Goal: Task Accomplishment & Management: Use online tool/utility

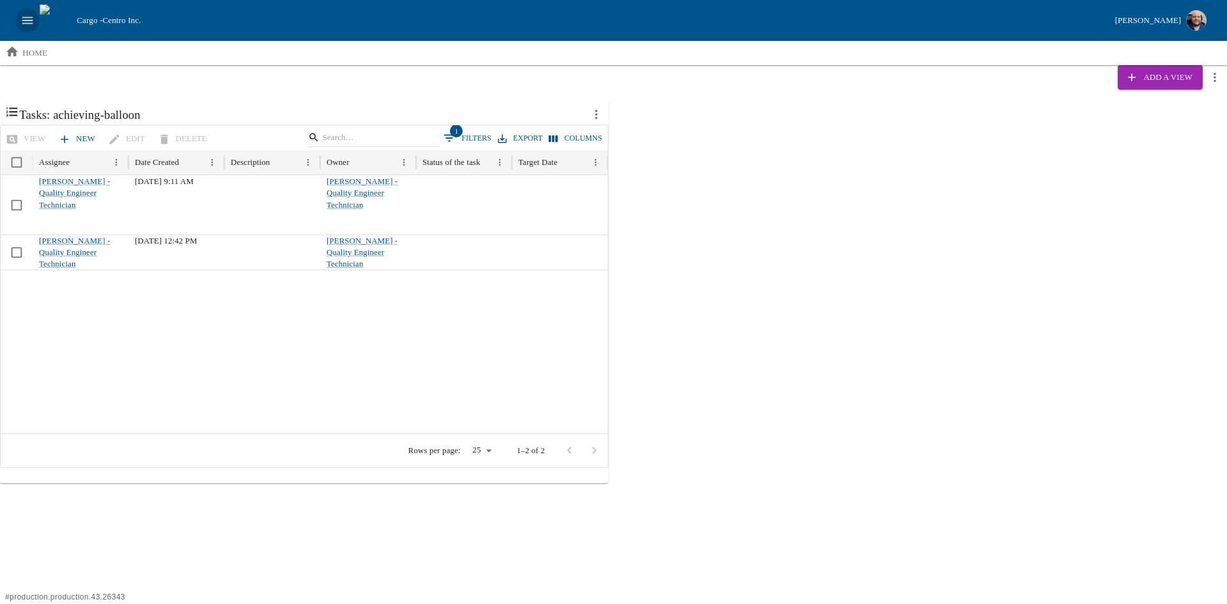
click at [24, 21] on icon "open drawer" at bounding box center [27, 20] width 14 height 14
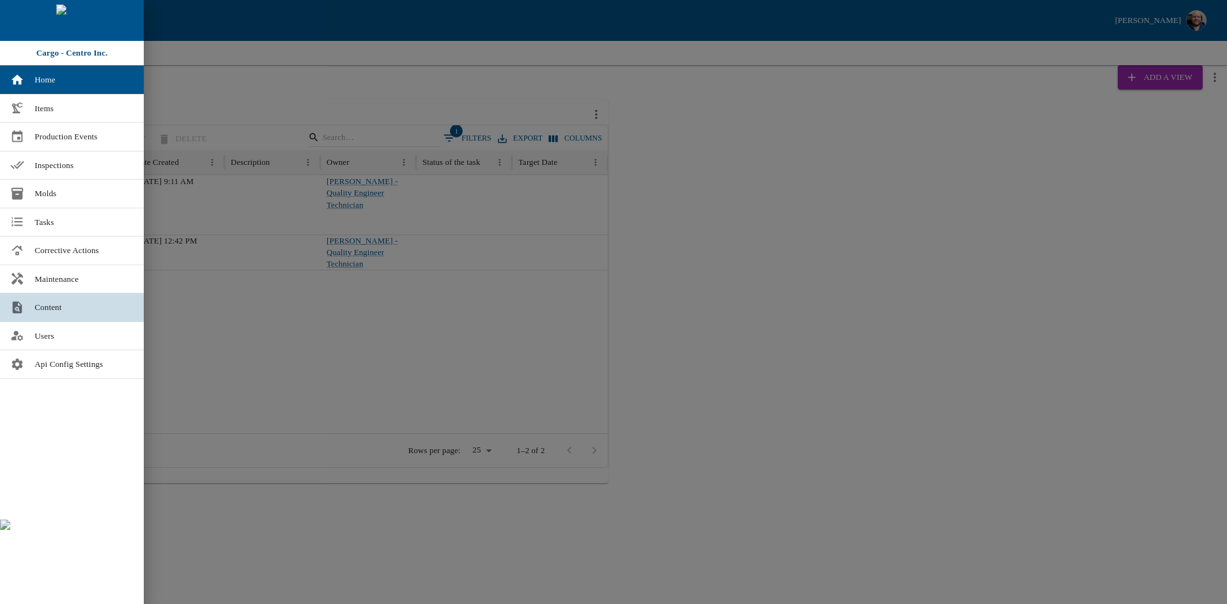
click at [42, 301] on span "Content" at bounding box center [84, 307] width 99 height 13
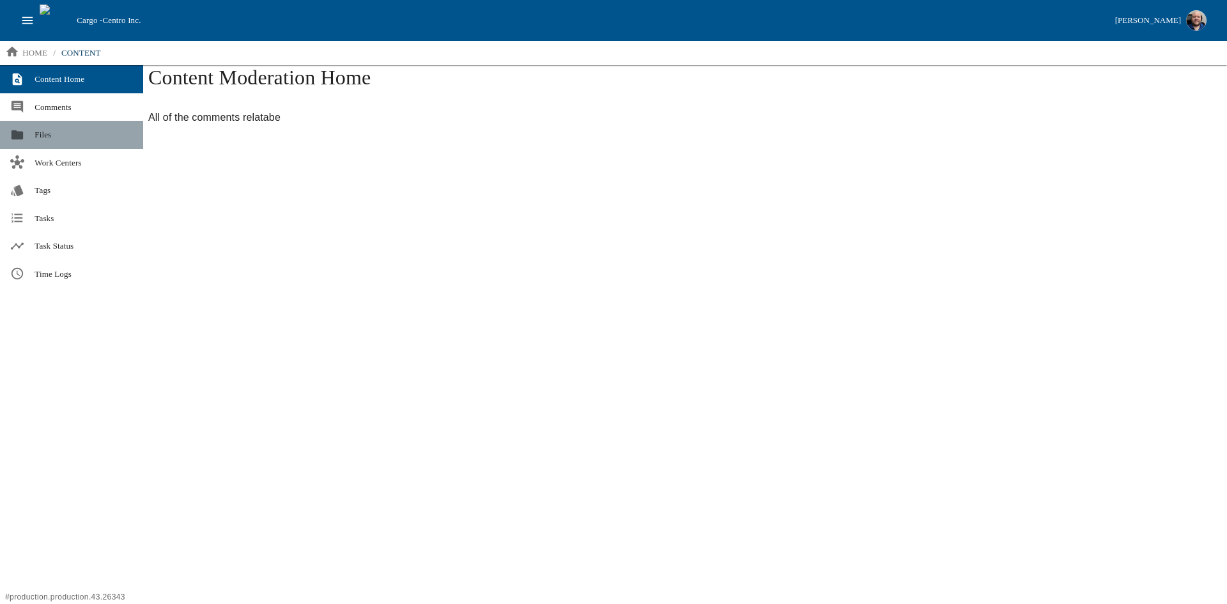
click at [32, 135] on link "Files" at bounding box center [71, 135] width 143 height 28
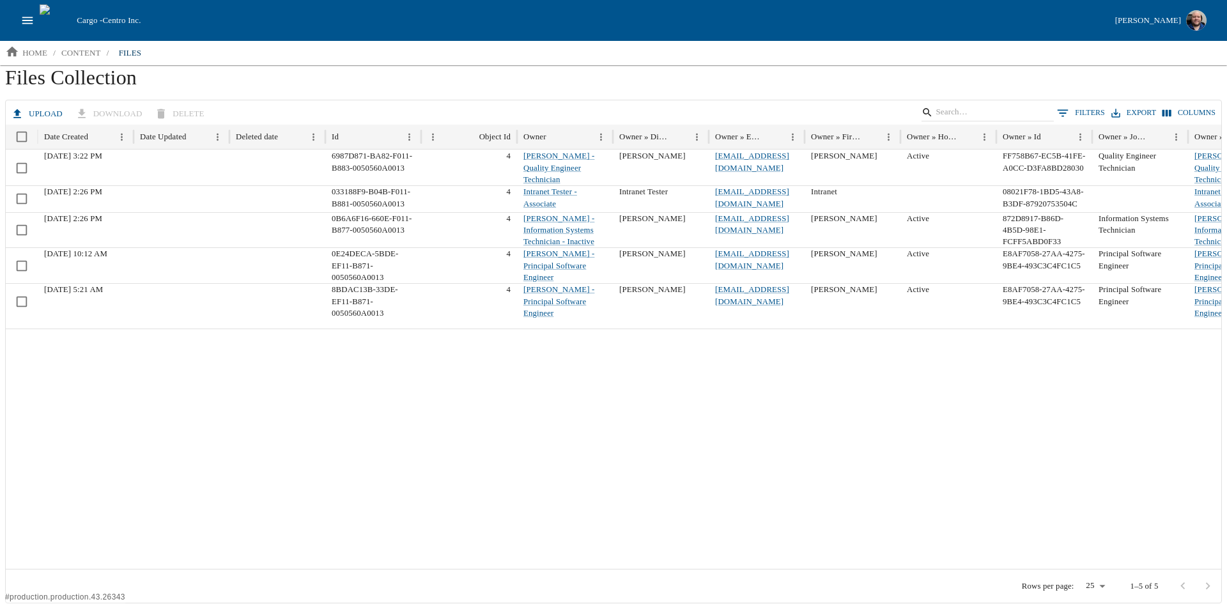
click at [30, 112] on button "Upload" at bounding box center [37, 114] width 59 height 22
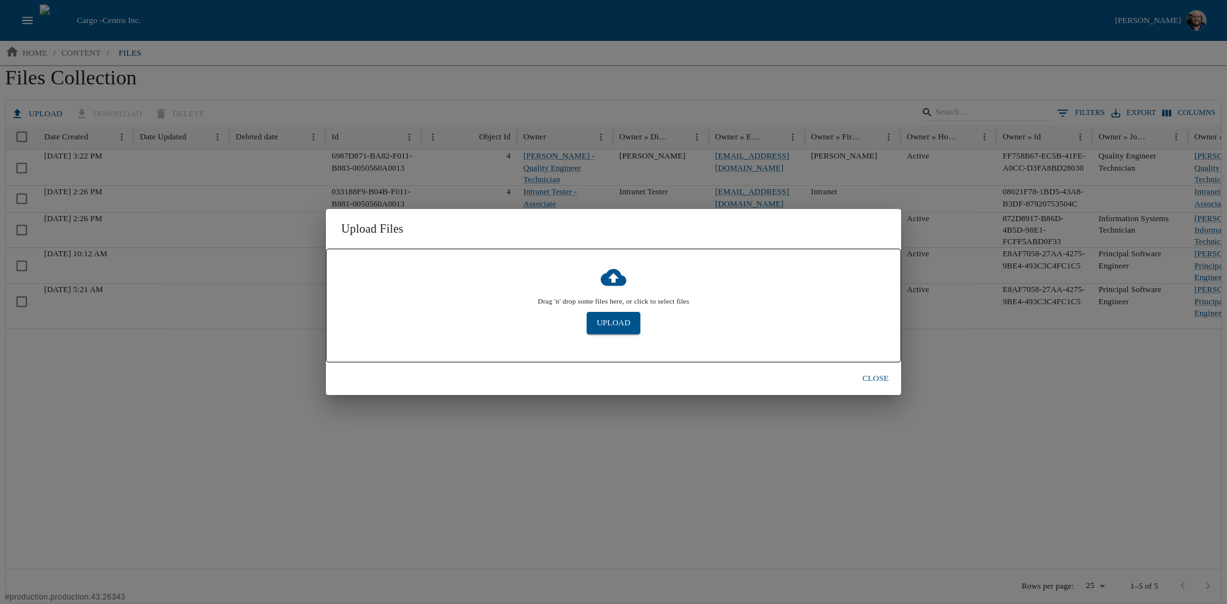
click at [607, 306] on span "Drag 'n' drop some files here, or click to select files" at bounding box center [613, 301] width 151 height 22
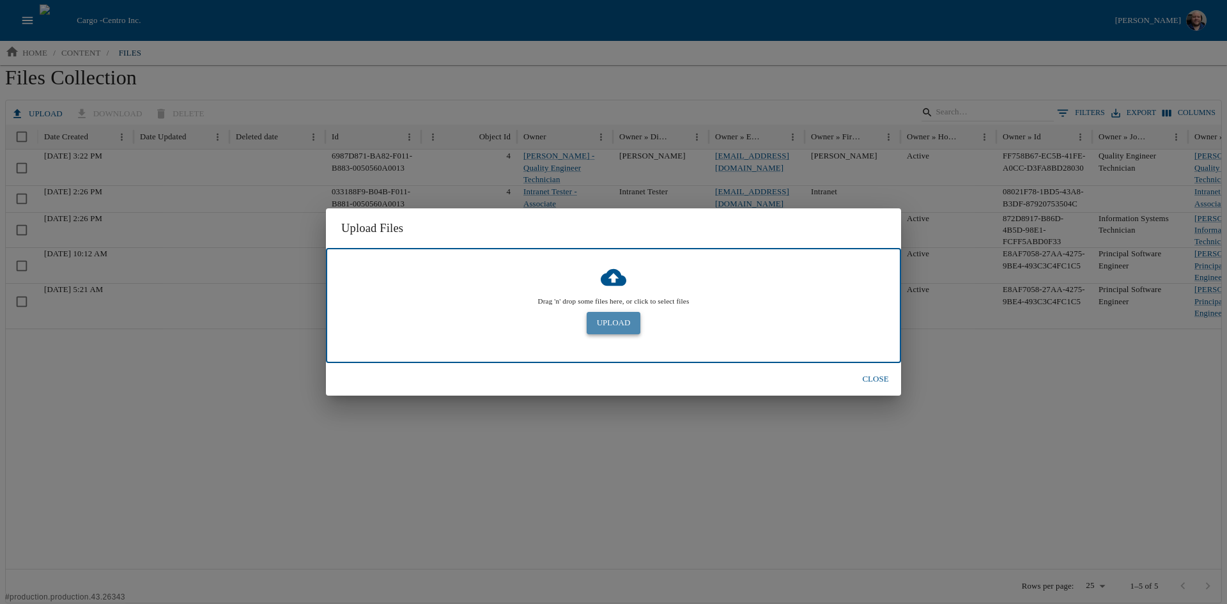
click at [608, 318] on button "Upload" at bounding box center [614, 323] width 54 height 22
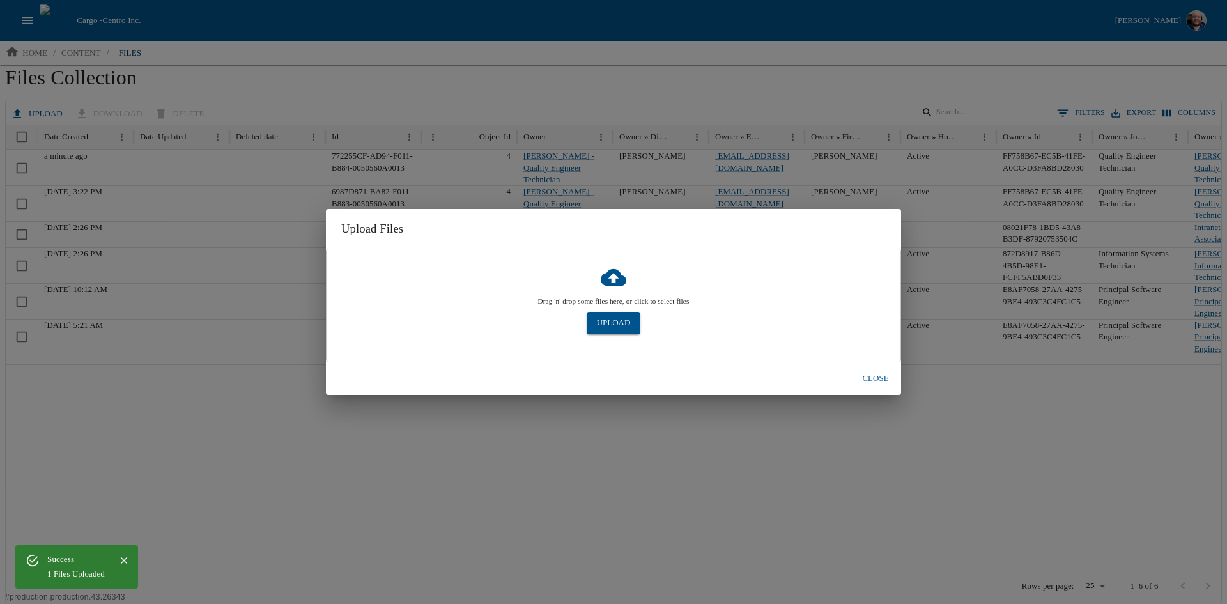
click at [880, 373] on button "Close" at bounding box center [875, 378] width 41 height 22
